Goal: Task Accomplishment & Management: Complete application form

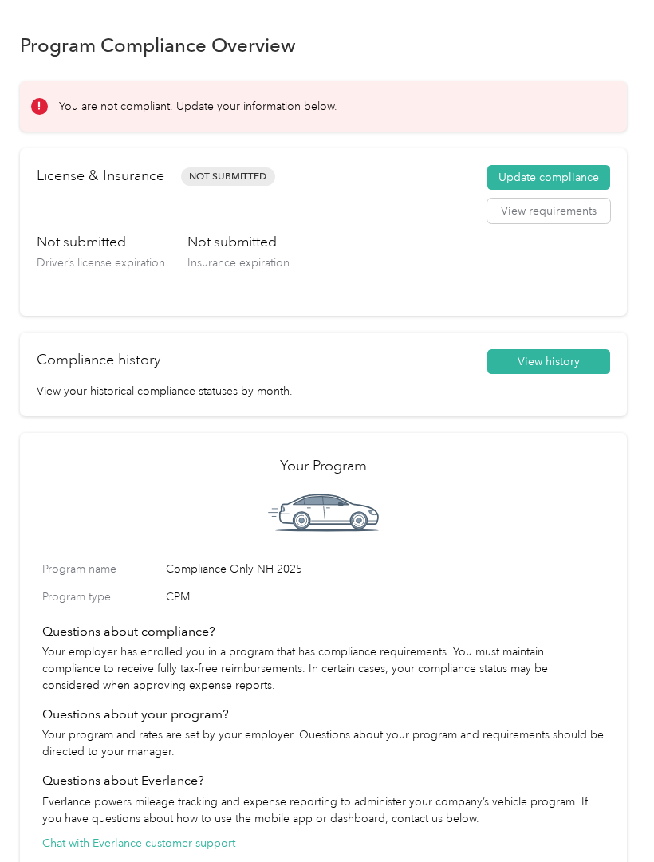
click at [539, 214] on button "View requirements" at bounding box center [548, 212] width 123 height 26
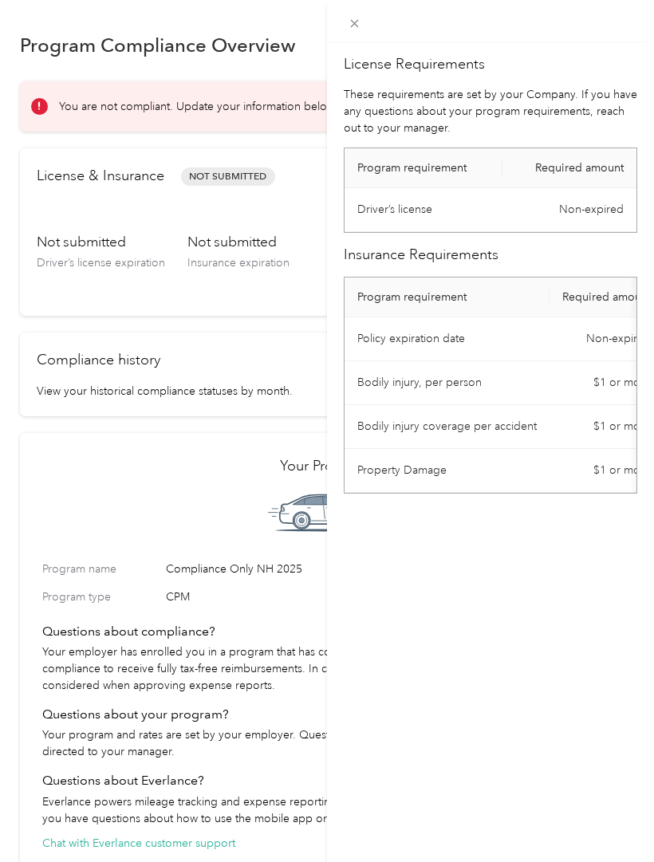
click at [419, 210] on td "Driver’s license" at bounding box center [423, 210] width 158 height 44
click at [425, 223] on td "Driver’s license" at bounding box center [423, 210] width 158 height 44
click at [352, 18] on icon at bounding box center [355, 24] width 14 height 14
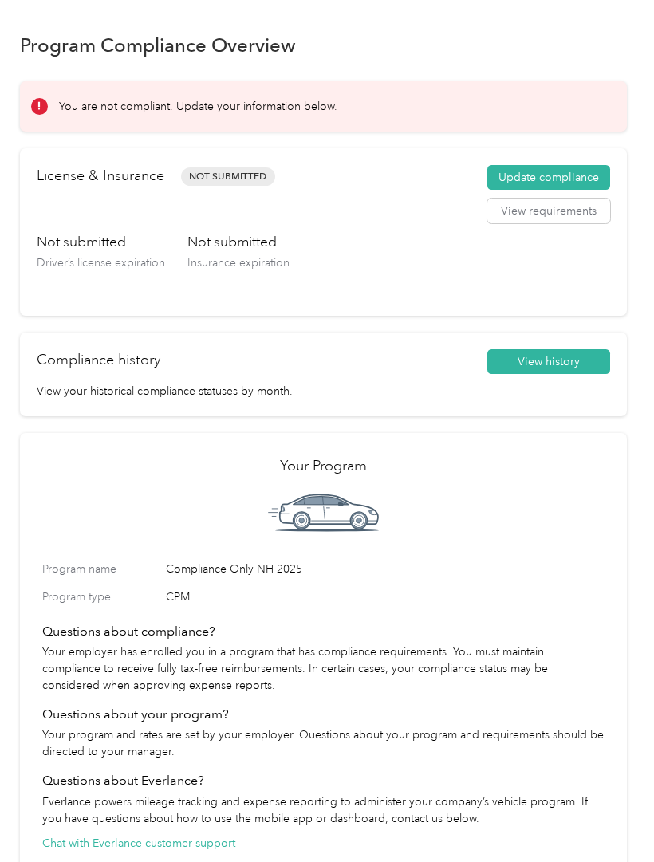
click at [558, 172] on button "Update compliance" at bounding box center [548, 178] width 123 height 26
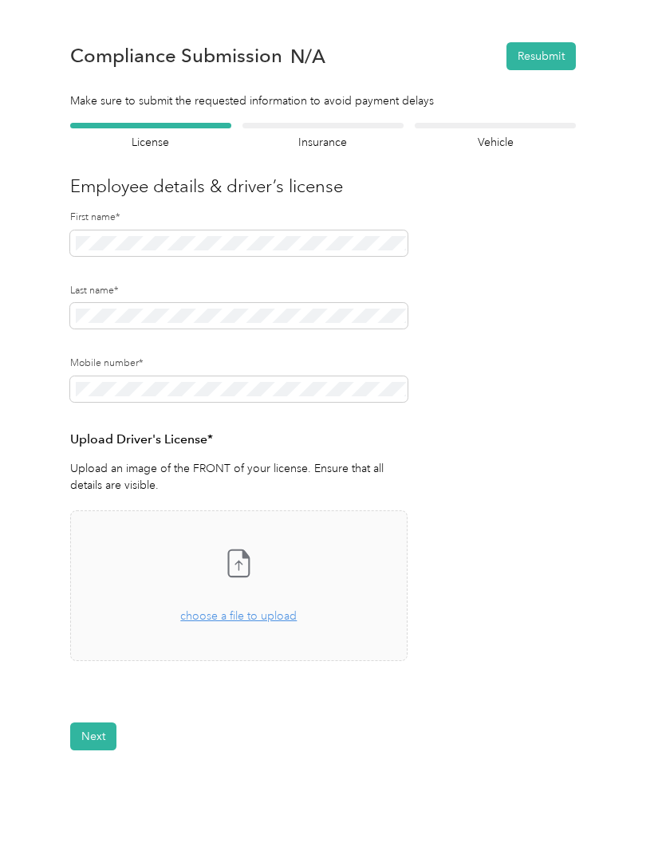
click at [242, 623] on div "Drag and drop your file here, or choose a file to upload" at bounding box center [238, 607] width 116 height 35
click at [373, 702] on button "View" at bounding box center [365, 707] width 25 height 11
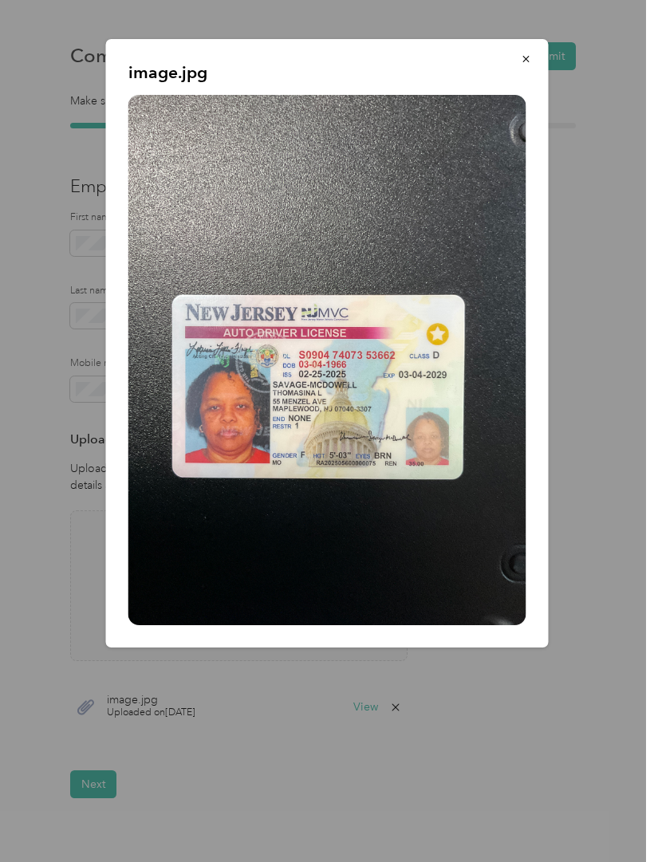
click at [529, 57] on icon "button" at bounding box center [526, 58] width 11 height 11
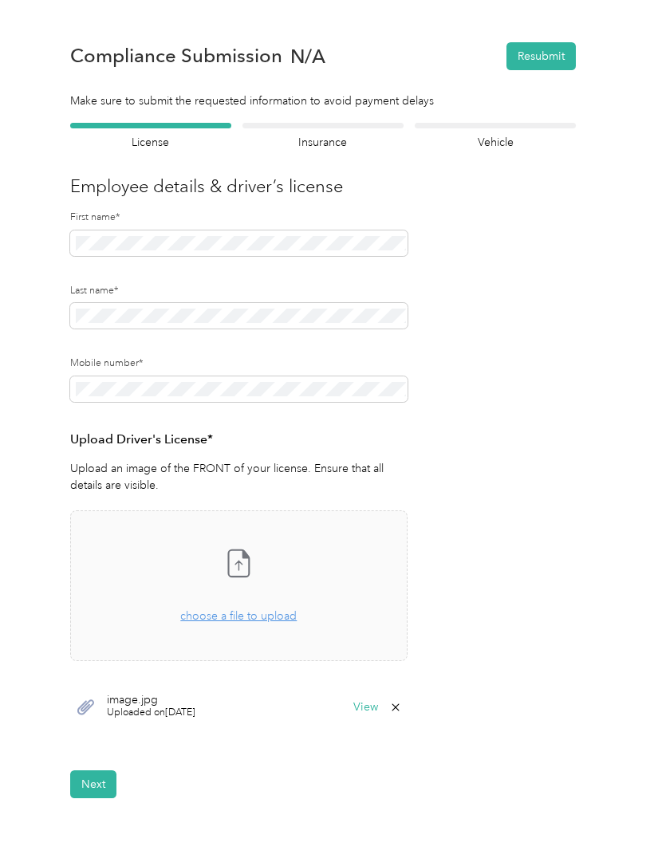
click at [96, 781] on button "Next" at bounding box center [93, 784] width 46 height 28
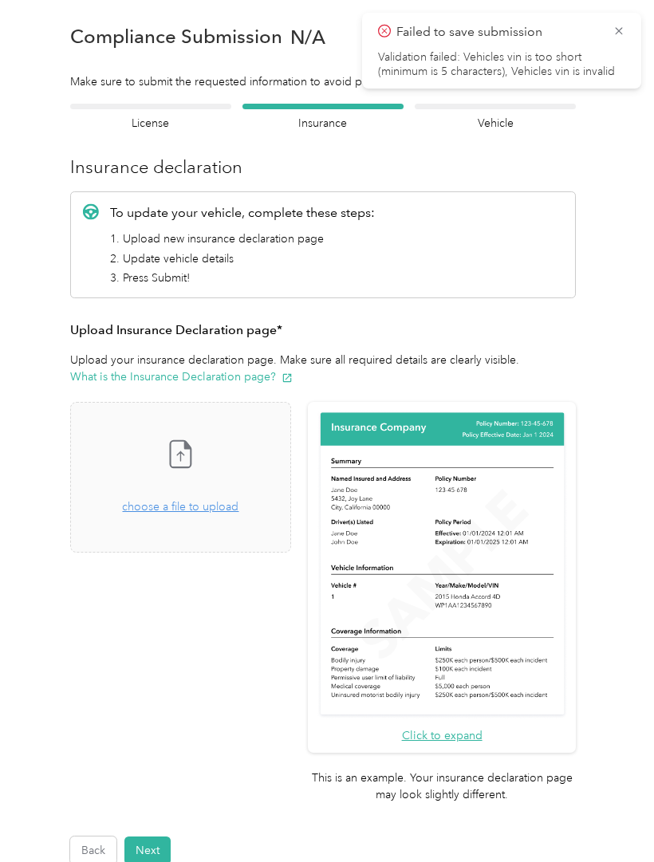
scroll to position [20, 0]
click at [214, 522] on div "Take a photo or choose a photo from your library Drag and drop your file here, …" at bounding box center [181, 477] width 194 height 124
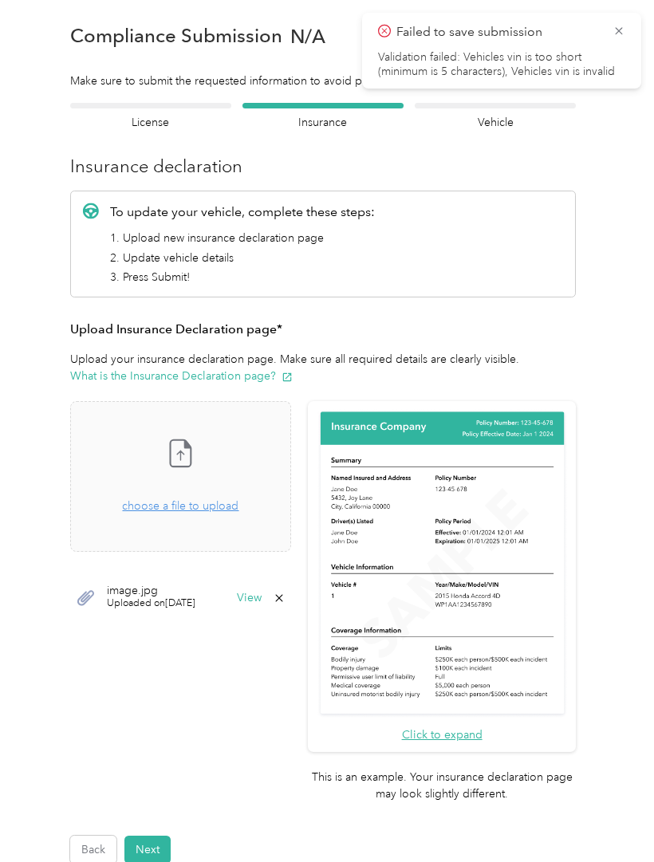
click at [218, 497] on div "Drag and drop your file here, or choose a file to upload" at bounding box center [180, 497] width 116 height 35
click at [261, 592] on button "View" at bounding box center [249, 597] width 25 height 11
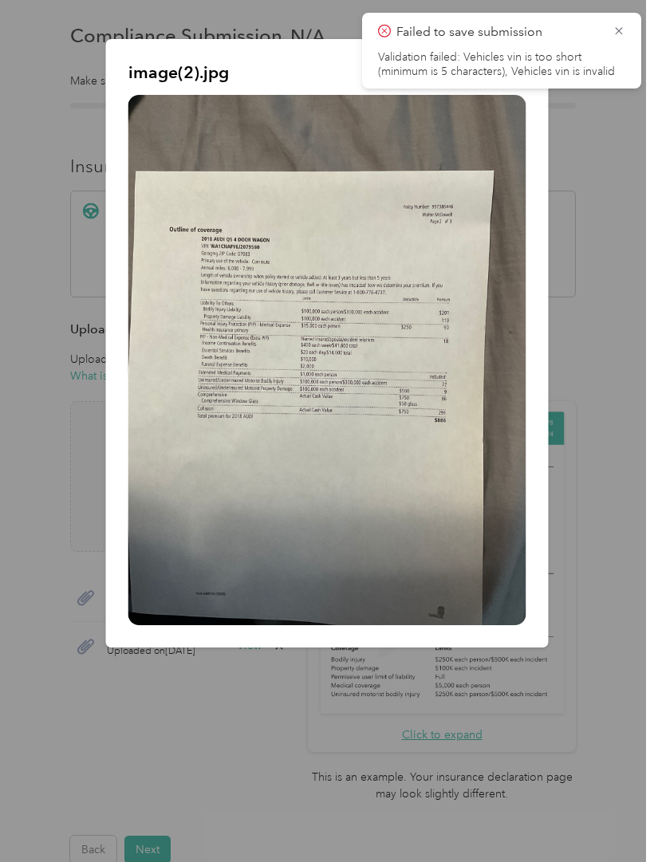
click at [622, 24] on icon at bounding box center [618, 31] width 13 height 14
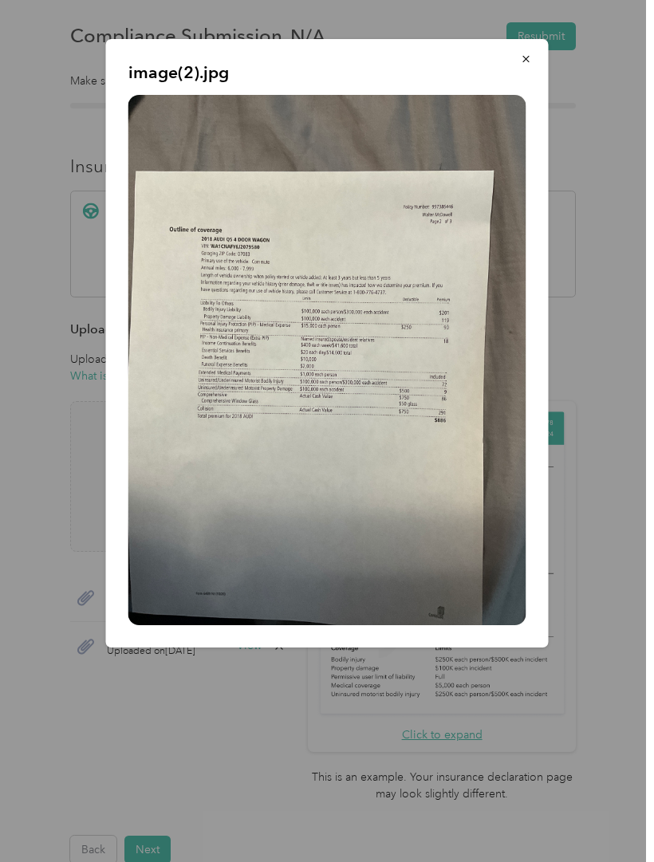
click at [530, 64] on icon "button" at bounding box center [526, 58] width 11 height 11
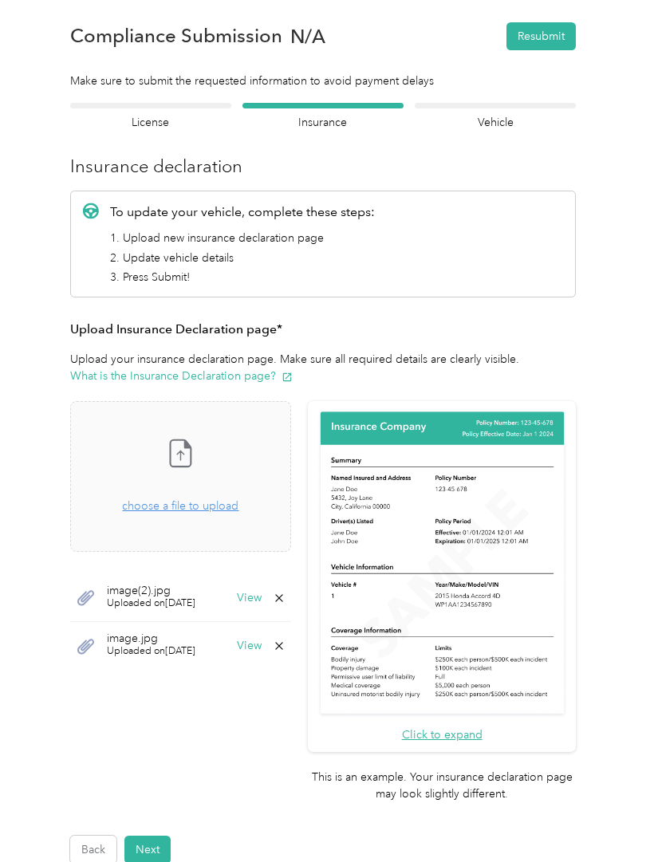
click at [162, 835] on button "Next" at bounding box center [147, 849] width 46 height 28
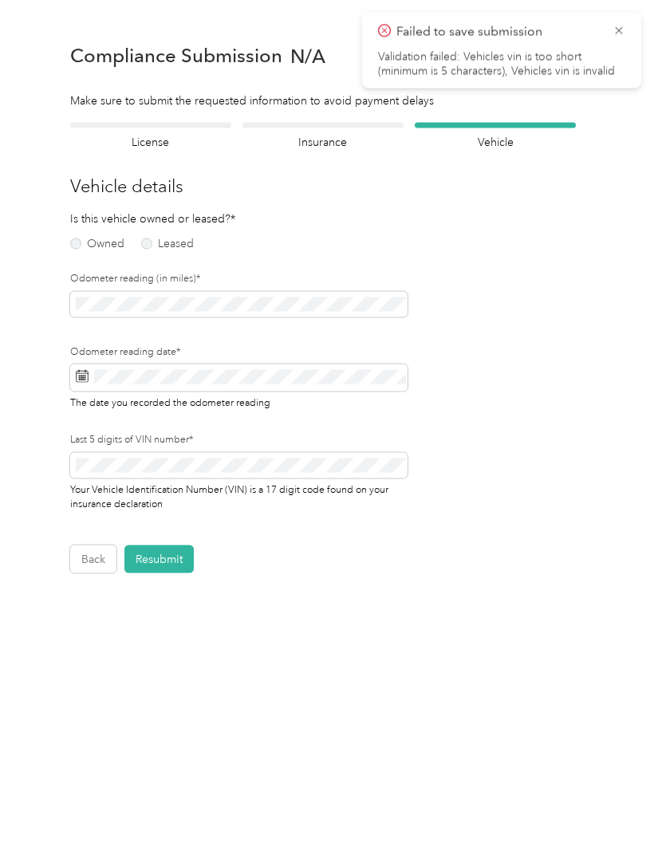
scroll to position [1, 0]
click at [72, 238] on label "Owned" at bounding box center [97, 243] width 54 height 11
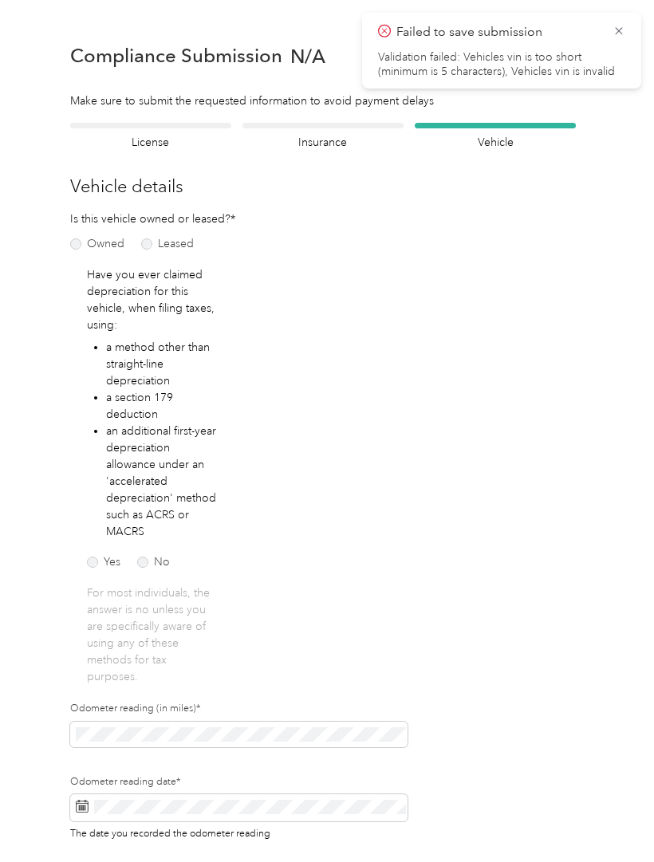
click at [146, 552] on div "Yes No" at bounding box center [131, 559] width 88 height 17
click at [143, 562] on label "No" at bounding box center [153, 561] width 33 height 11
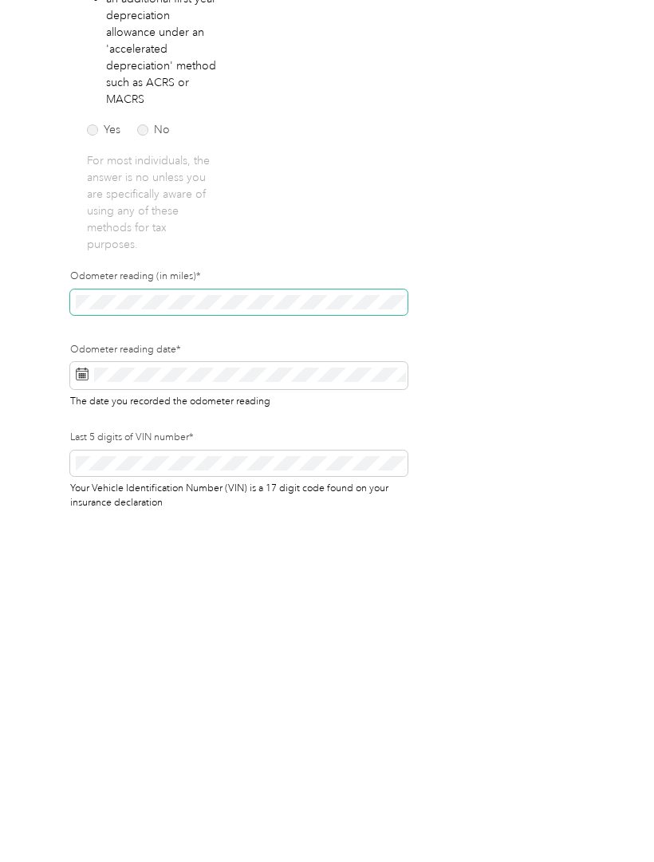
scroll to position [79, 0]
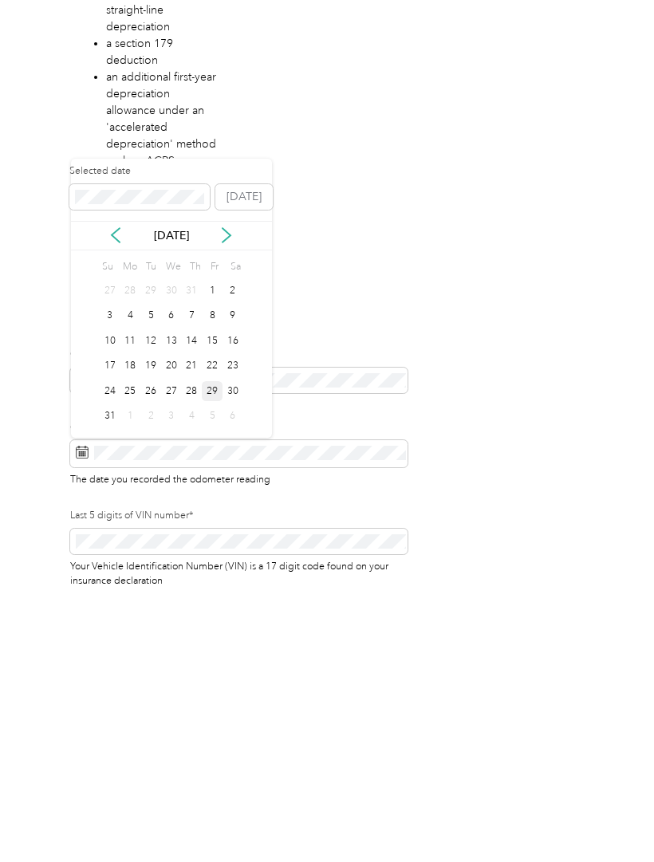
click at [213, 630] on div "29" at bounding box center [212, 640] width 21 height 20
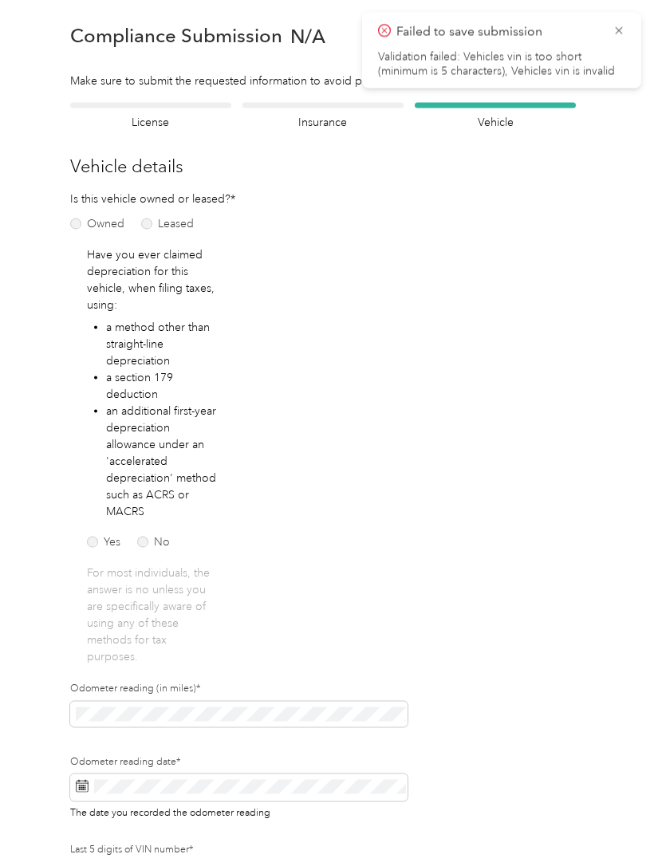
scroll to position [19, 0]
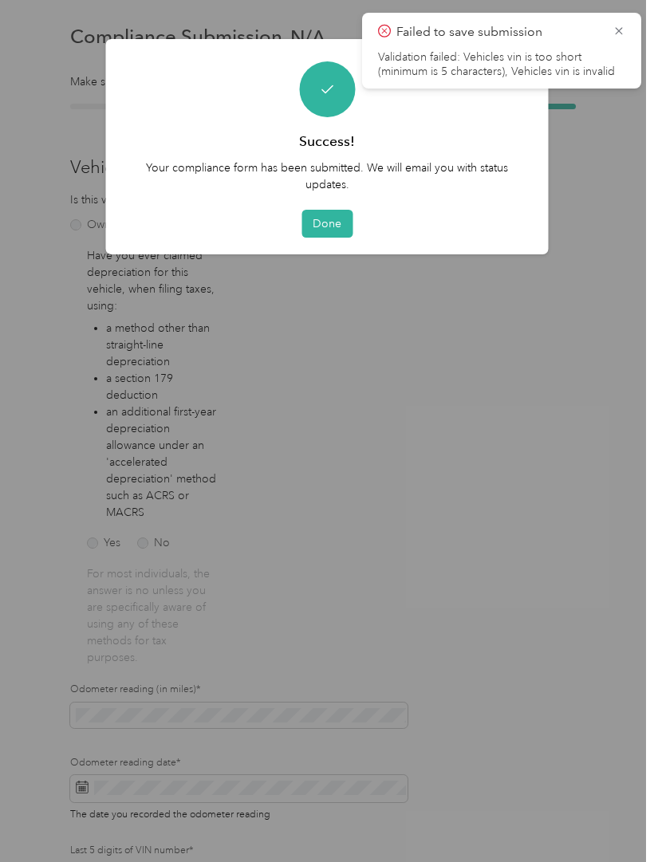
click at [334, 224] on button "Done" at bounding box center [326, 224] width 51 height 28
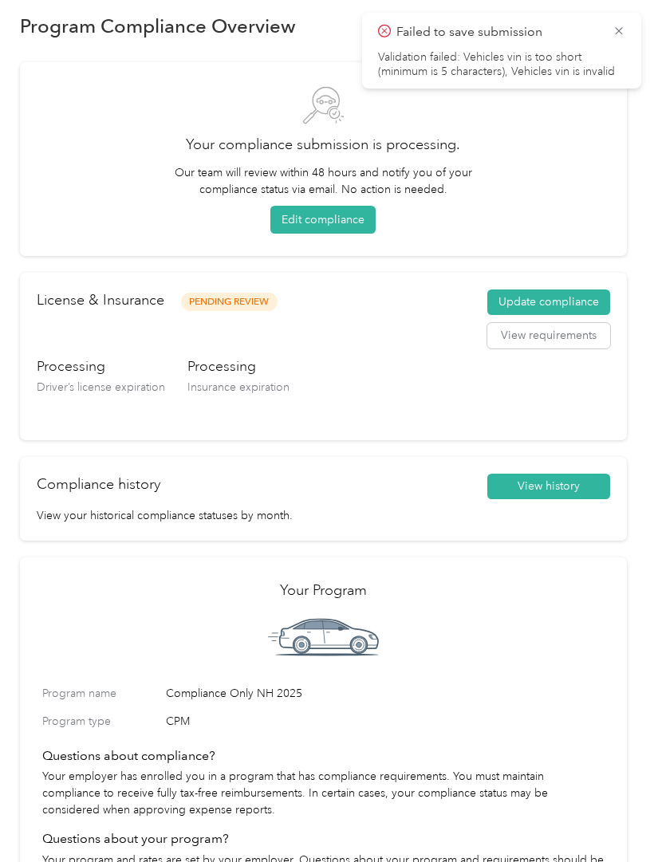
click at [618, 24] on icon at bounding box center [618, 31] width 13 height 14
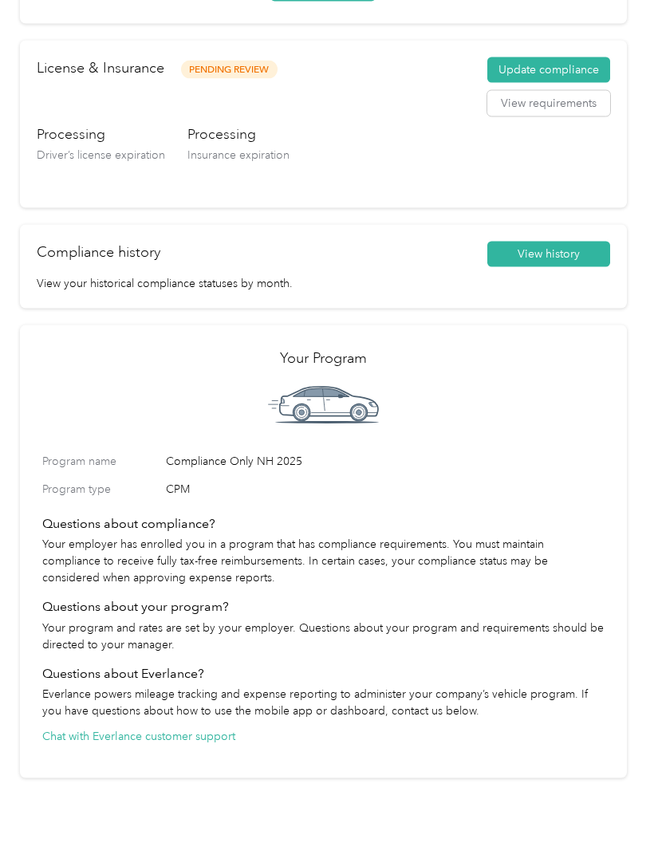
scroll to position [79, 0]
